Goal: Task Accomplishment & Management: Complete application form

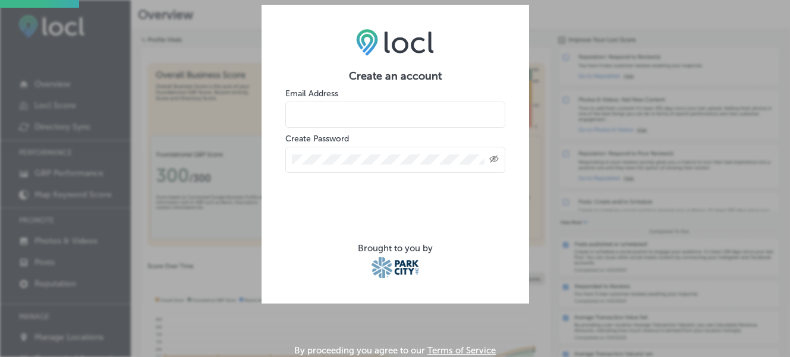
click at [405, 121] on input "email" at bounding box center [395, 115] width 220 height 26
type input "[PERSON_NAME][EMAIL_ADDRESS][DOMAIN_NAME]"
click at [496, 159] on icon "Toggle password visibility" at bounding box center [494, 158] width 10 height 7
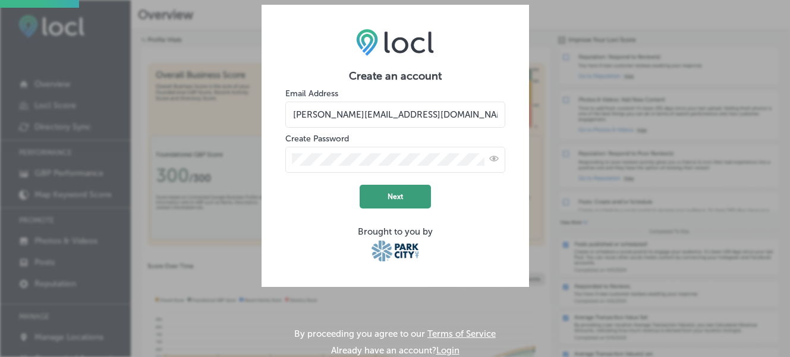
click at [393, 194] on button "Next" at bounding box center [395, 197] width 71 height 24
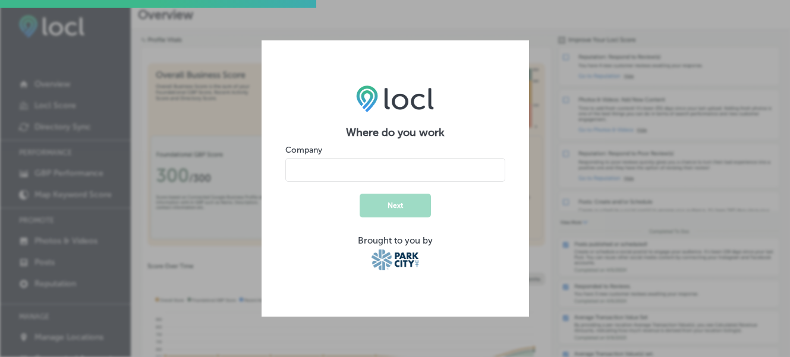
click at [327, 175] on input "name" at bounding box center [395, 170] width 220 height 24
type input "Rise Dental Wellness"
click at [403, 200] on button "Next" at bounding box center [395, 206] width 71 height 24
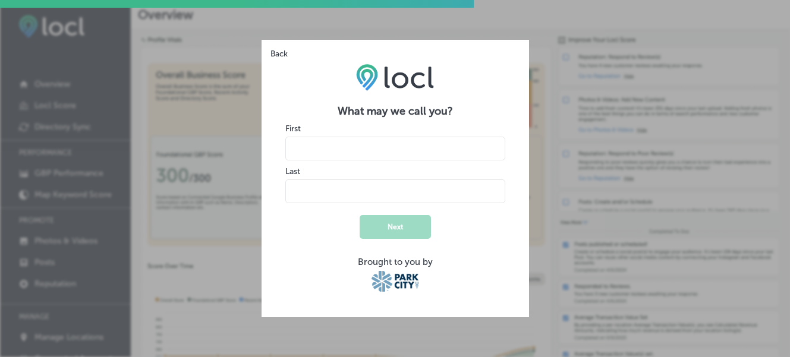
click at [432, 153] on input "name" at bounding box center [395, 149] width 220 height 24
type input "[PERSON_NAME]"
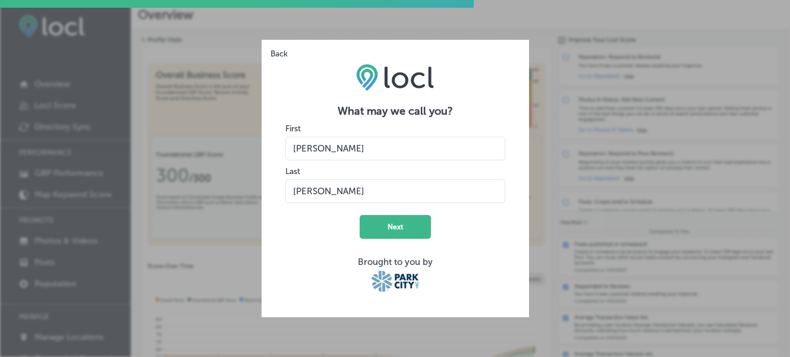
type input "[PERSON_NAME]"
click at [304, 248] on form "What may we call you? First Last Next Brought to you by" at bounding box center [395, 199] width 220 height 189
click at [394, 229] on button "Next" at bounding box center [395, 227] width 71 height 24
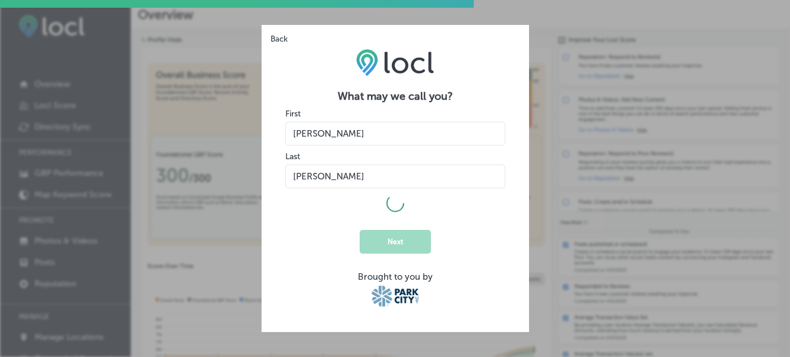
select select "US"
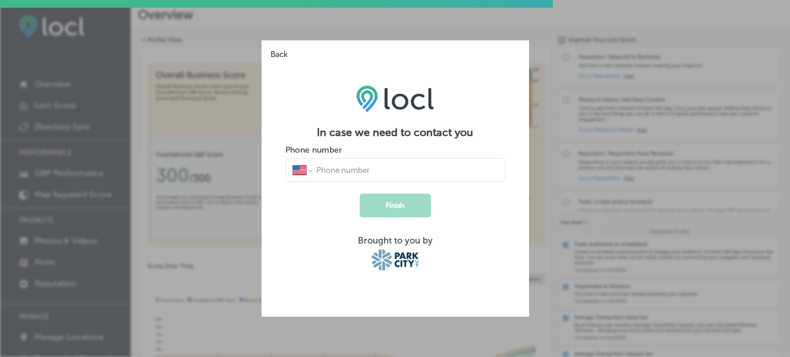
click at [381, 175] on div "International [GEOGRAPHIC_DATA] [GEOGRAPHIC_DATA] [GEOGRAPHIC_DATA] [GEOGRAPHIC…" at bounding box center [395, 170] width 220 height 24
click at [380, 169] on input "tel" at bounding box center [406, 170] width 182 height 11
type input "[PHONE_NUMBER]"
click at [394, 199] on button "Finish" at bounding box center [395, 206] width 71 height 24
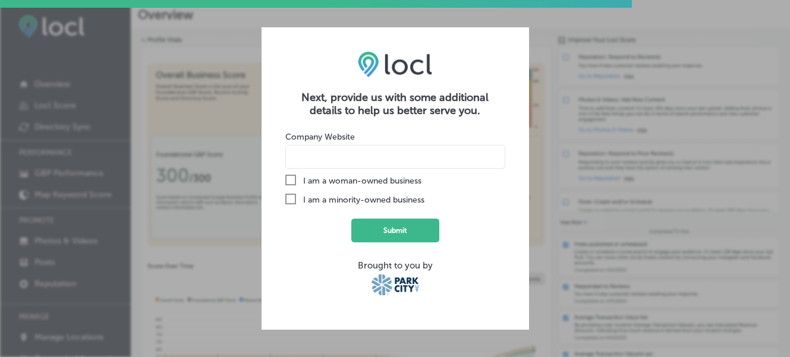
click at [380, 156] on input at bounding box center [395, 157] width 220 height 24
type input "[DOMAIN_NAME]"
click at [385, 229] on button "Submit" at bounding box center [395, 231] width 88 height 24
